Goal: Task Accomplishment & Management: Manage account settings

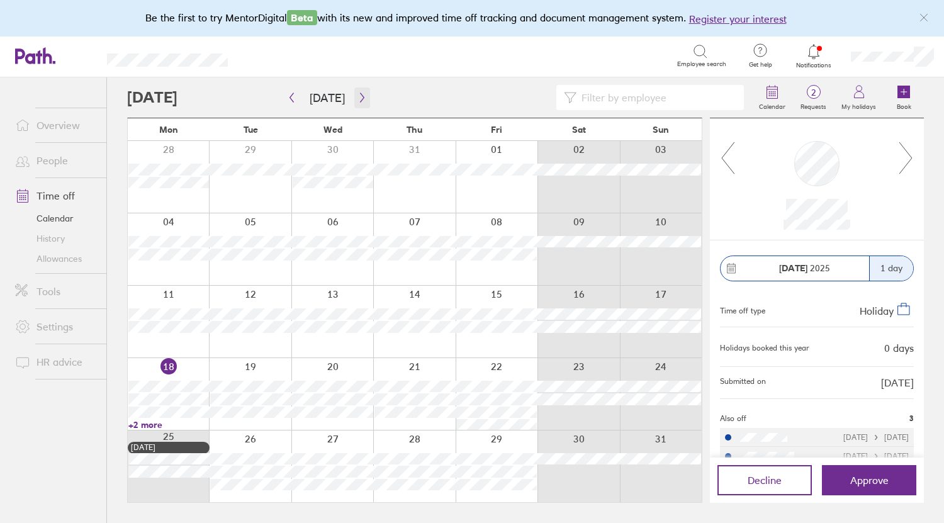
click at [361, 104] on button "button" at bounding box center [362, 97] width 16 height 21
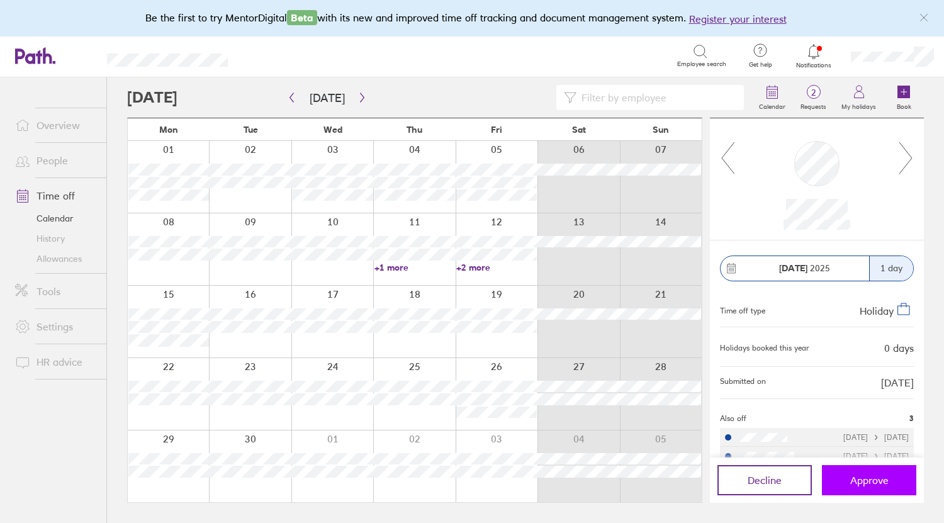
click at [871, 473] on button "Approve" at bounding box center [869, 480] width 94 height 30
click at [873, 479] on span "Approve" at bounding box center [869, 479] width 38 height 11
click at [873, 482] on span "Approve" at bounding box center [869, 479] width 38 height 11
click at [820, 92] on span "1" at bounding box center [813, 92] width 41 height 10
